Goal: Find specific page/section: Find specific page/section

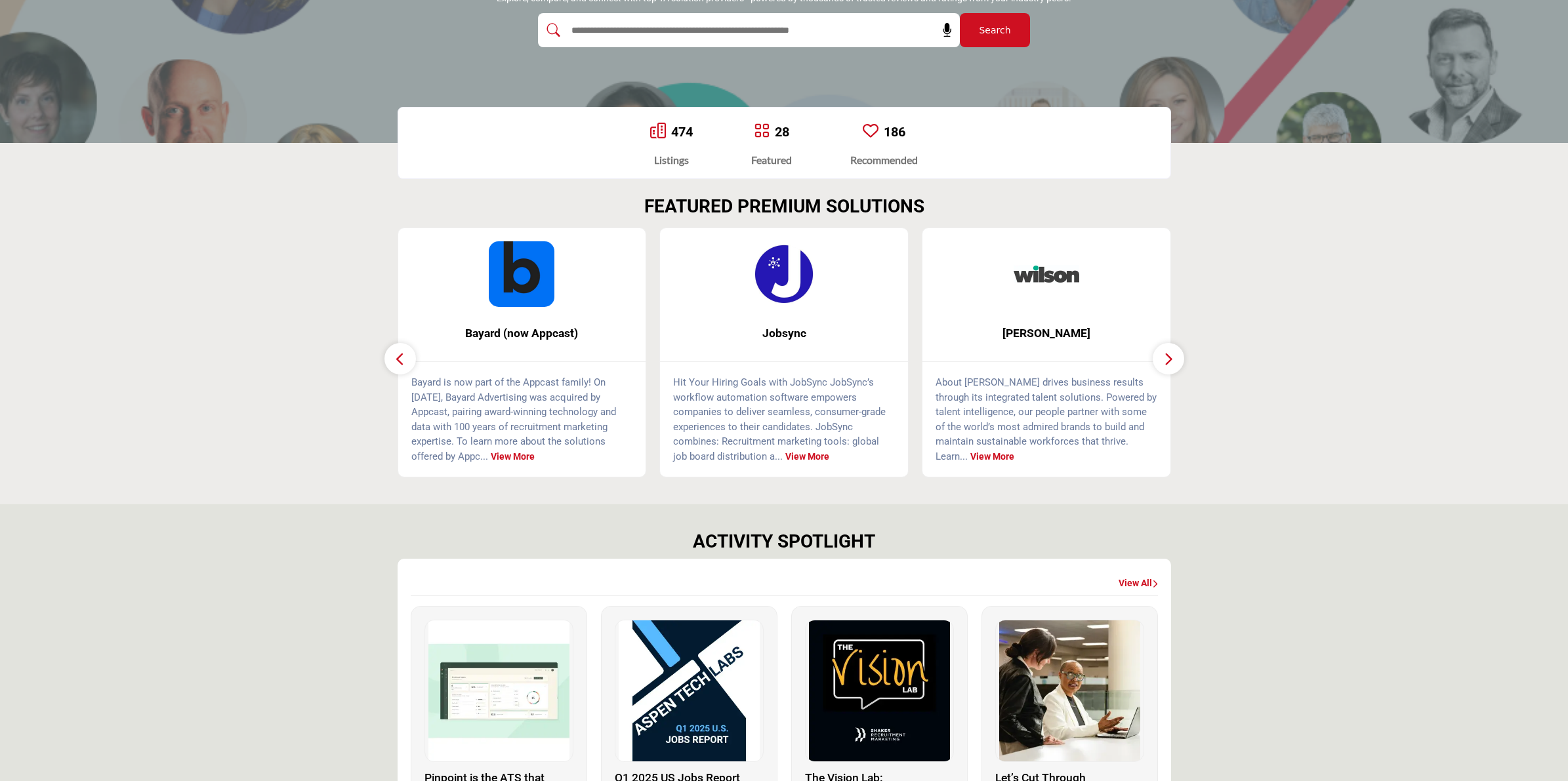
scroll to position [82, 0]
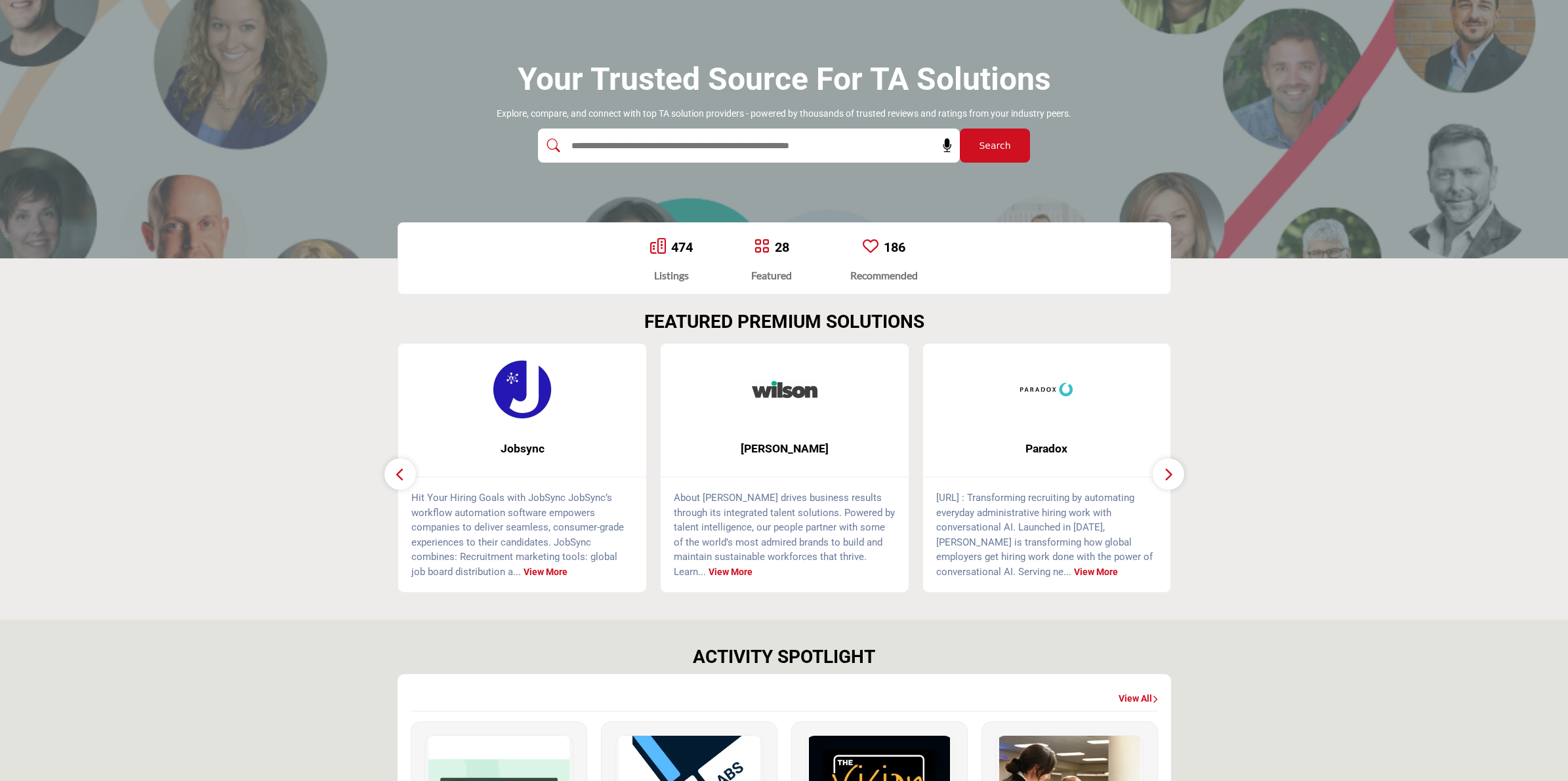
click at [989, 142] on span "Search" at bounding box center [994, 146] width 31 height 14
